Goal: Navigation & Orientation: Find specific page/section

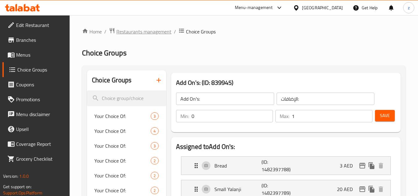
click at [127, 34] on span "Restaurants management" at bounding box center [143, 31] width 55 height 7
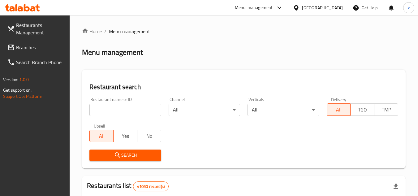
click at [13, 44] on icon at bounding box center [10, 47] width 7 height 7
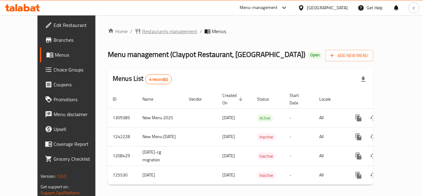
click at [143, 32] on span "Restaurants management" at bounding box center [169, 31] width 55 height 7
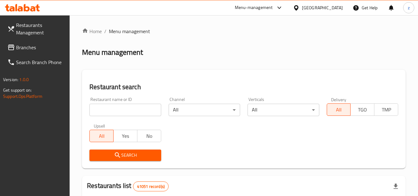
click at [33, 46] on span "Branches" at bounding box center [40, 47] width 49 height 7
